Goal: Check status: Check status

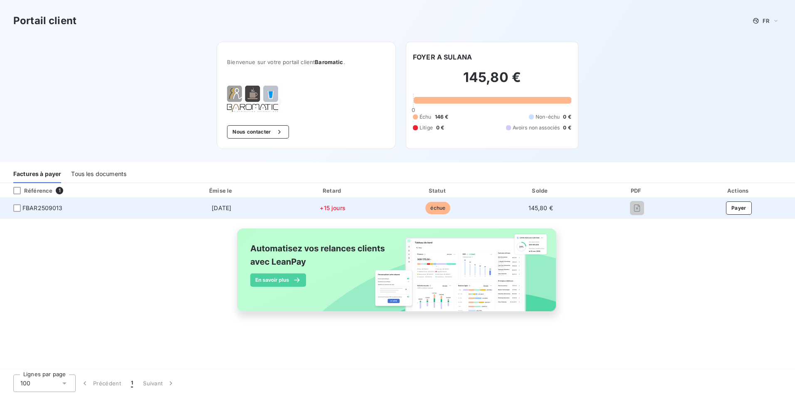
click at [39, 209] on span "FBAR2509013" at bounding box center [42, 208] width 40 height 8
click at [15, 209] on div at bounding box center [16, 207] width 7 height 7
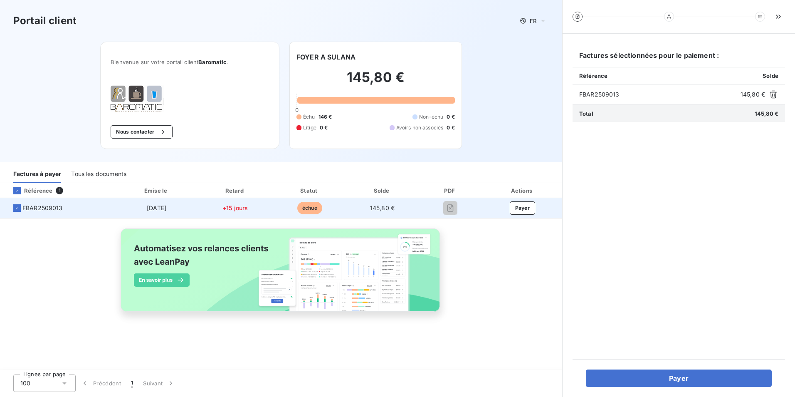
click at [50, 207] on span "FBAR2509013" at bounding box center [42, 208] width 40 height 8
